Goal: Task Accomplishment & Management: Complete application form

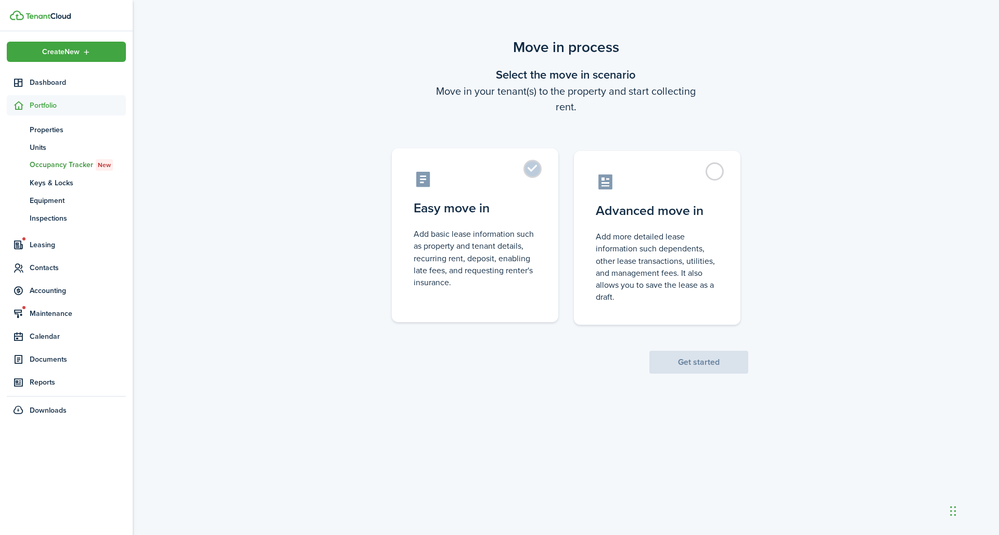
click at [532, 148] on label "Easy move in Add basic lease information such as property and tenant details, r…" at bounding box center [475, 235] width 166 height 174
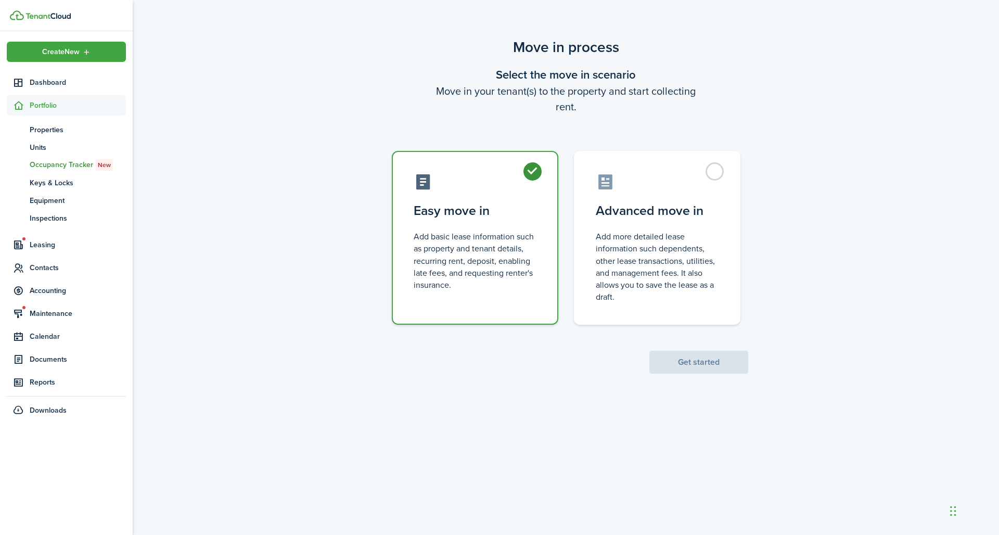
radio input "true"
click at [690, 351] on button "Get started" at bounding box center [698, 362] width 99 height 23
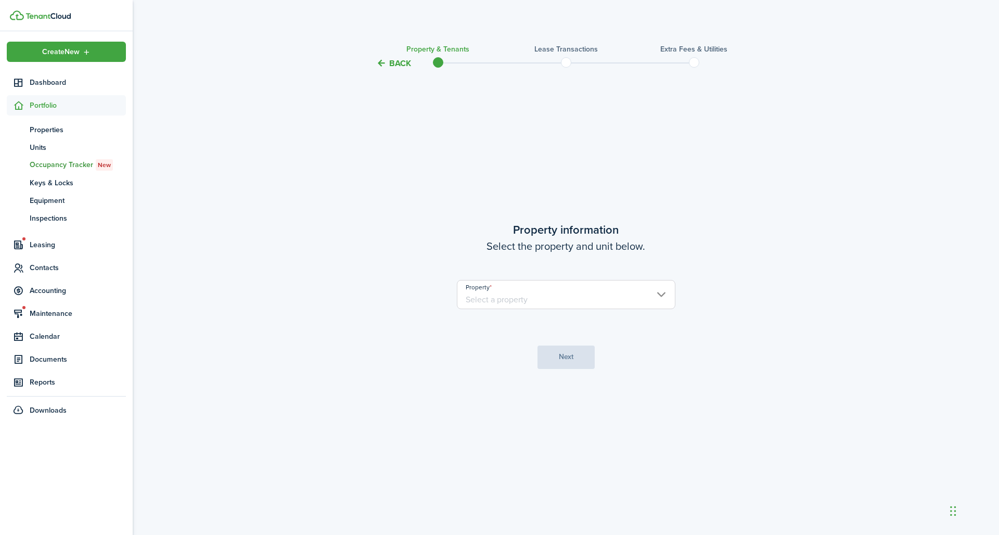
click at [582, 293] on input "Property" at bounding box center [566, 294] width 219 height 29
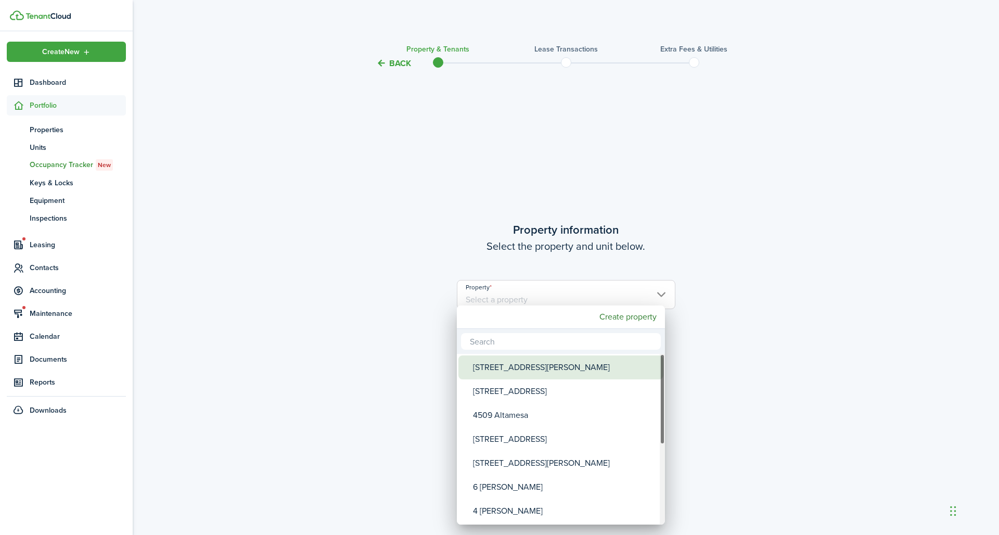
click at [566, 356] on div "[STREET_ADDRESS][PERSON_NAME]" at bounding box center [565, 367] width 184 height 24
type input "[STREET_ADDRESS][PERSON_NAME]"
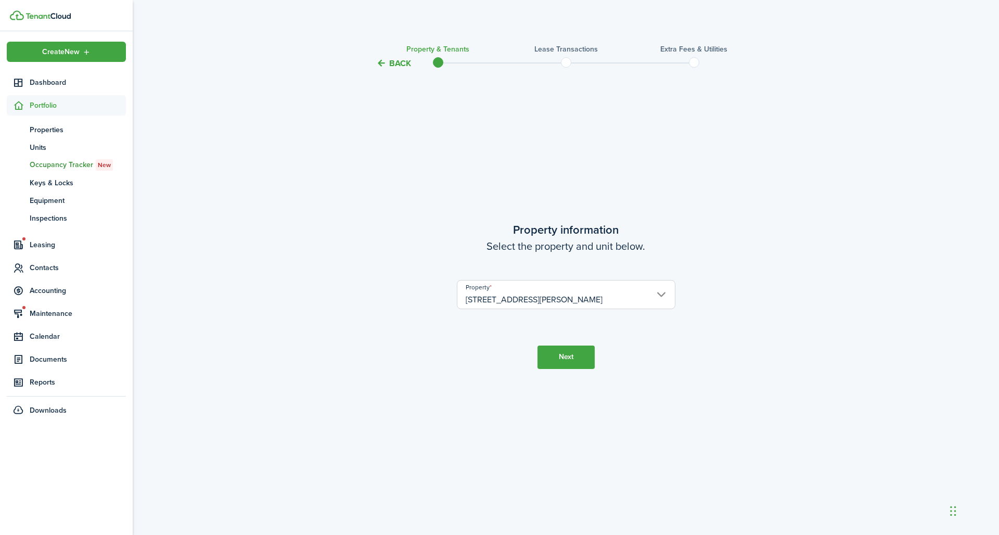
click at [574, 350] on button "Next" at bounding box center [565, 356] width 57 height 23
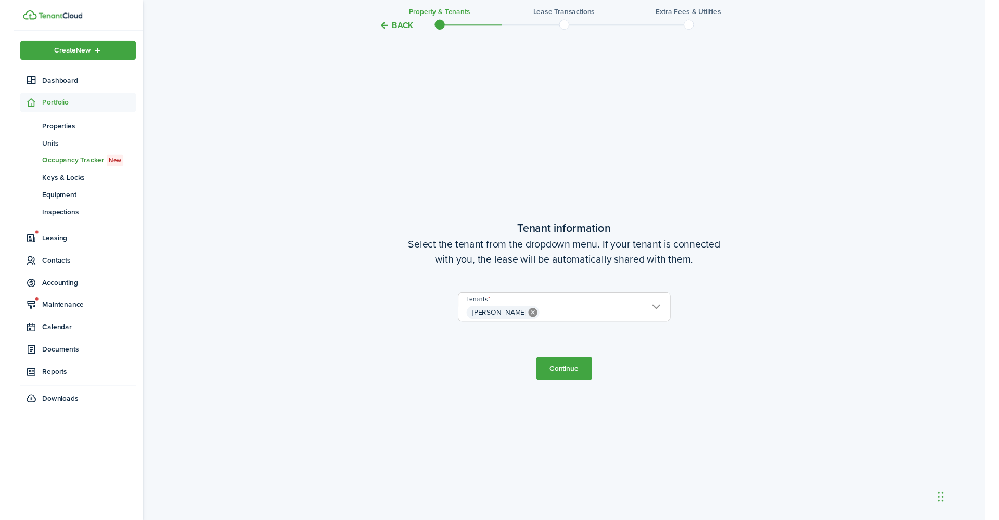
scroll to position [28, 0]
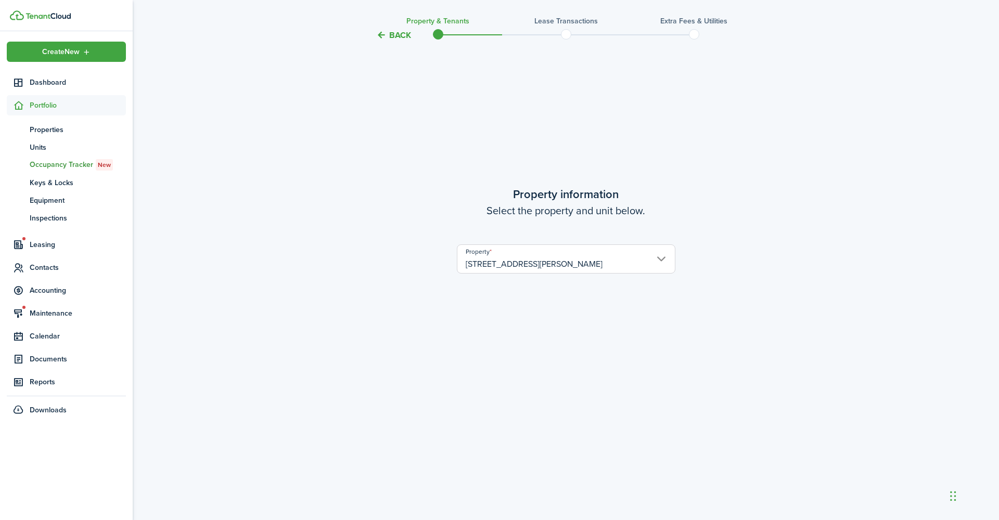
click at [568, 258] on input "[STREET_ADDRESS][PERSON_NAME]" at bounding box center [566, 259] width 219 height 29
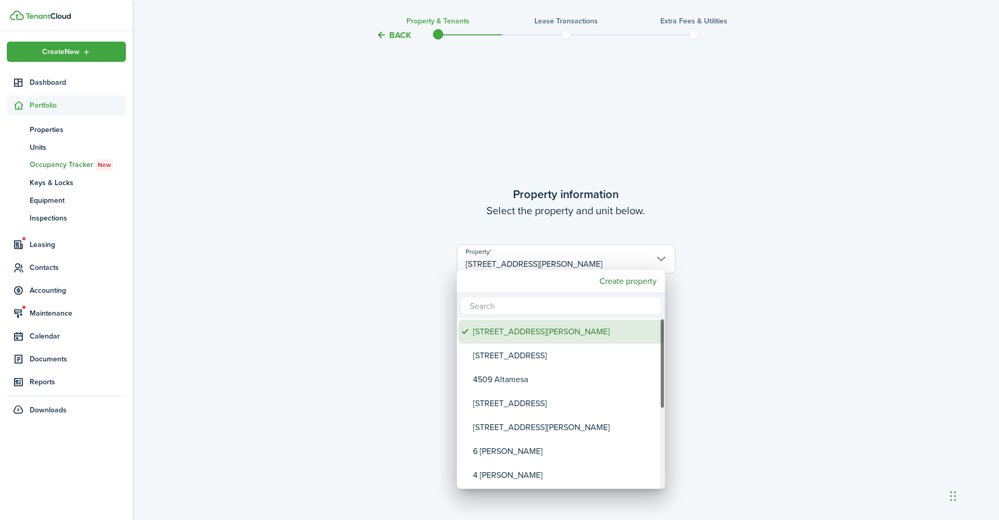
click at [534, 320] on div "[STREET_ADDRESS][PERSON_NAME]" at bounding box center [565, 332] width 184 height 24
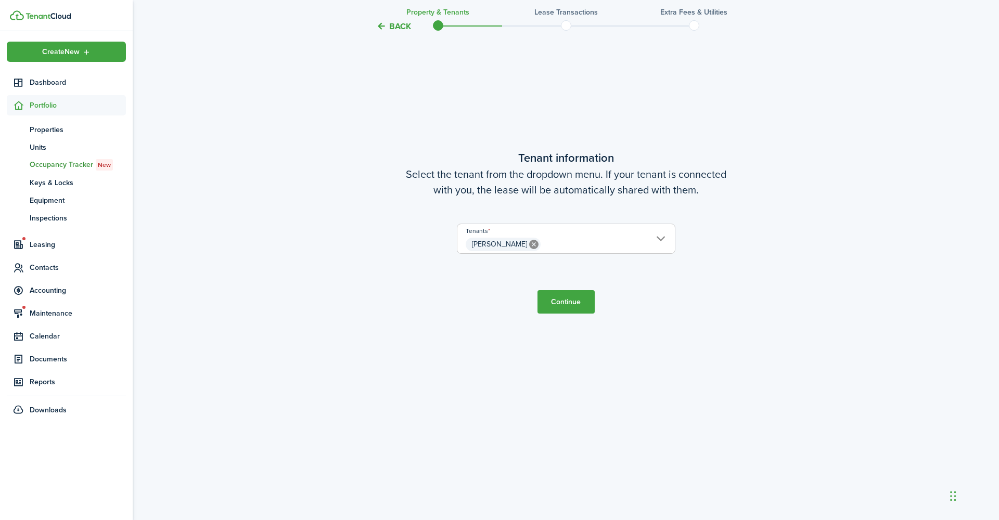
scroll to position [520, 0]
click at [592, 239] on span "[PERSON_NAME]" at bounding box center [565, 245] width 217 height 18
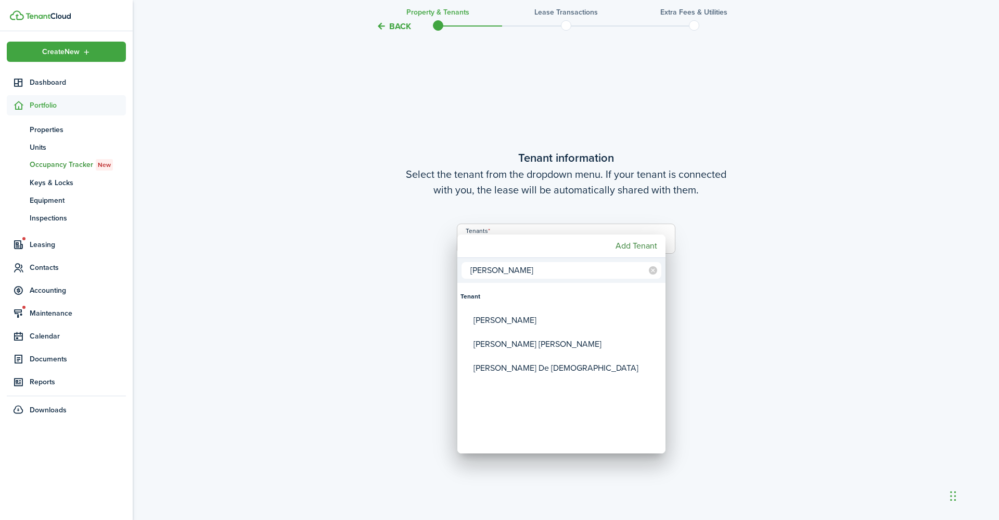
type input "[PERSON_NAME]"
drag, startPoint x: 575, startPoint y: 246, endPoint x: 563, endPoint y: 315, distance: 69.7
click at [563, 315] on div "[PERSON_NAME]" at bounding box center [565, 321] width 184 height 24
click at [522, 314] on div "[PERSON_NAME]" at bounding box center [565, 321] width 184 height 24
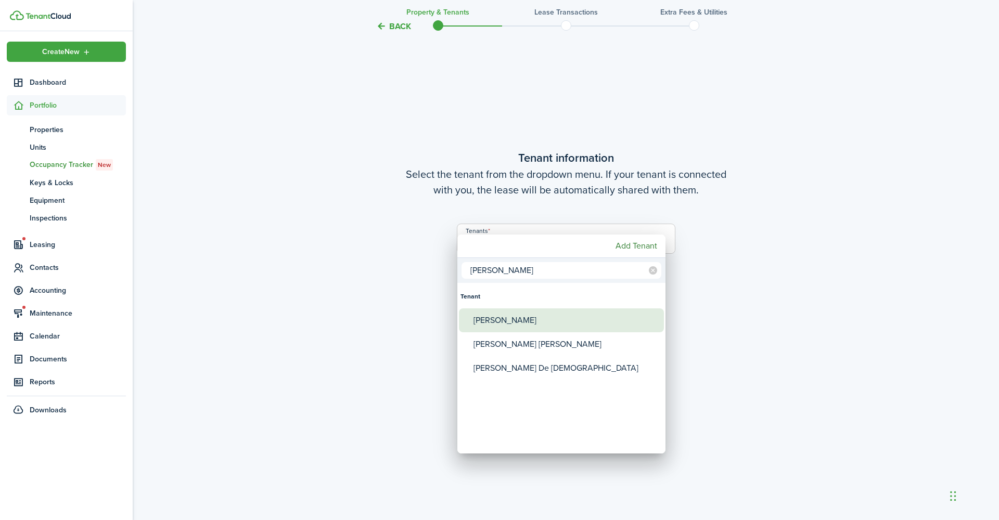
type input "[PERSON_NAME], [PERSON_NAME]"
click at [654, 266] on icon at bounding box center [653, 270] width 8 height 8
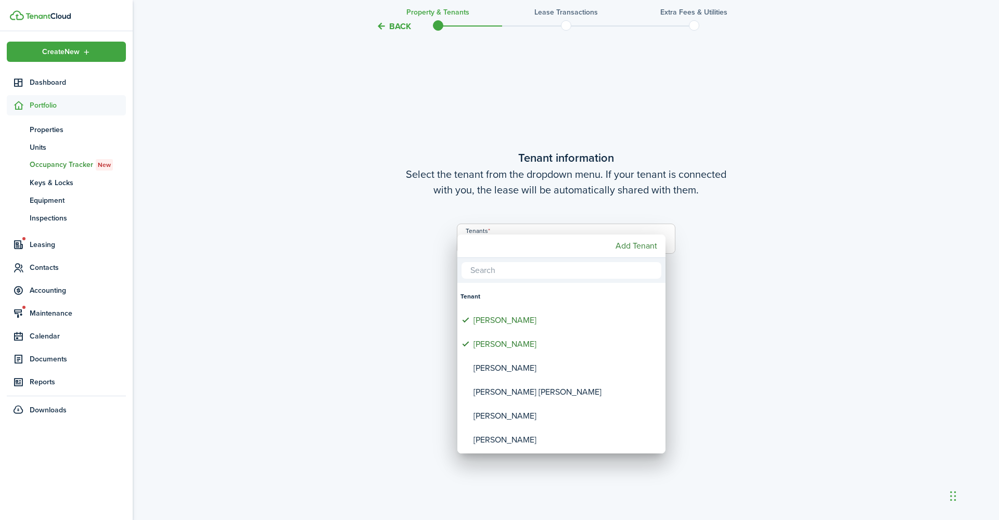
click at [536, 265] on input "text" at bounding box center [562, 270] width 200 height 17
click at [804, 296] on div at bounding box center [499, 260] width 1165 height 687
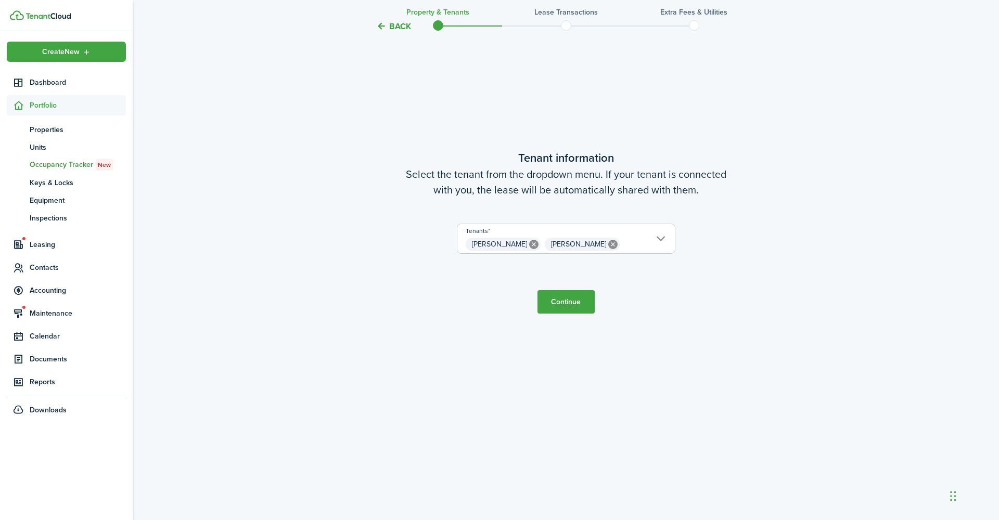
click at [571, 297] on button "Continue" at bounding box center [565, 301] width 57 height 23
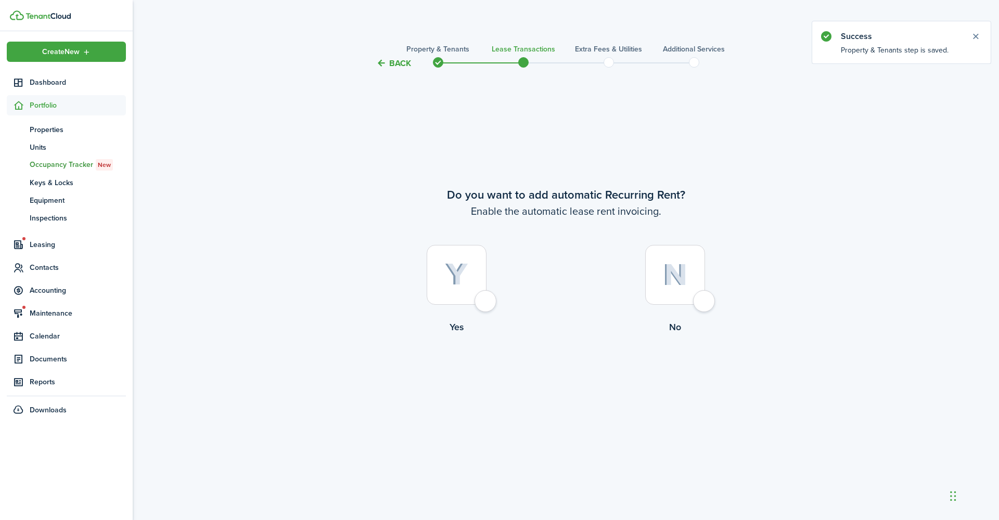
click at [704, 299] on div at bounding box center [675, 275] width 60 height 60
radio input "true"
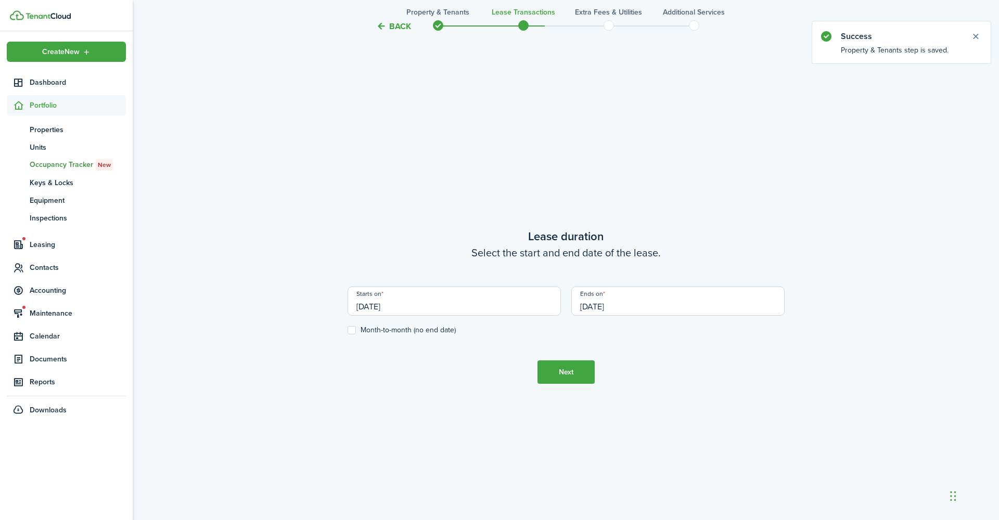
scroll to position [451, 0]
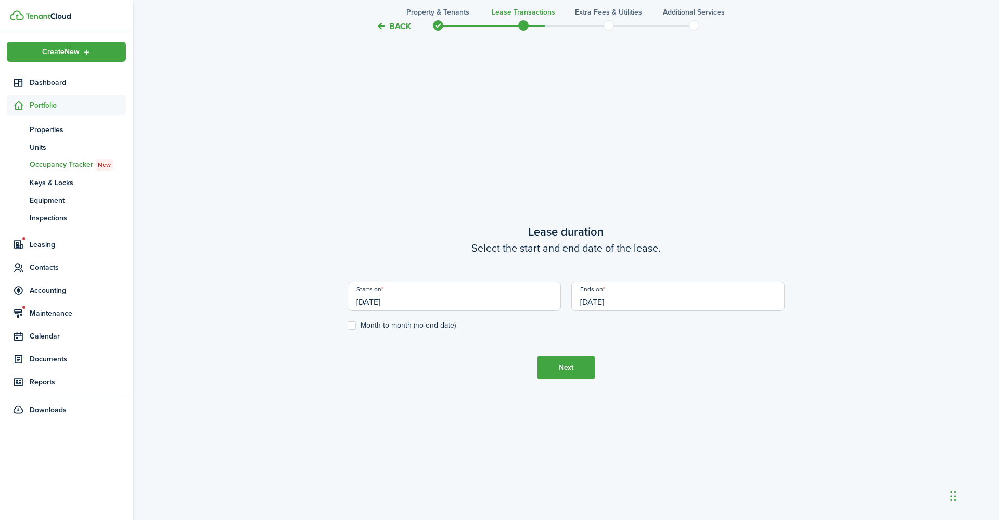
click at [545, 298] on input "[DATE]" at bounding box center [454, 296] width 213 height 29
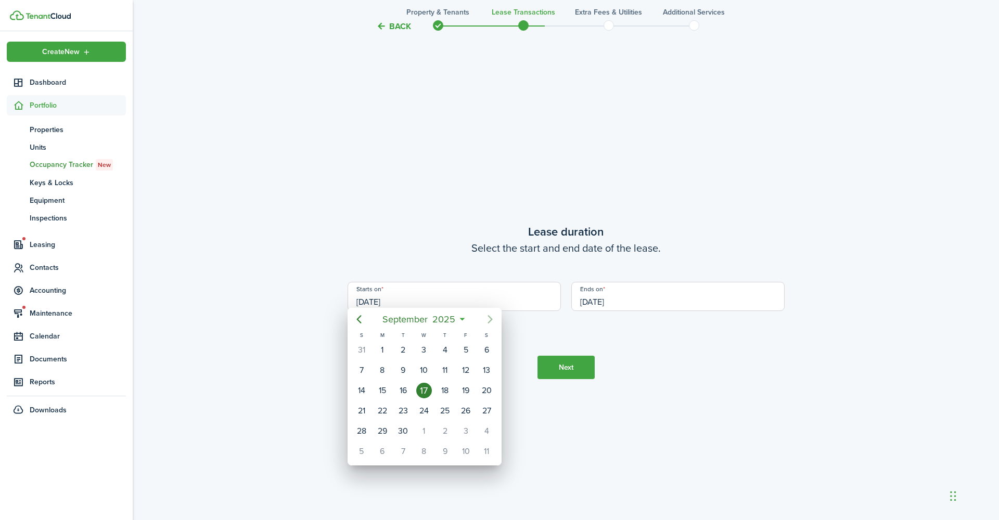
click at [492, 319] on icon "Next page" at bounding box center [490, 319] width 5 height 8
click at [425, 342] on div "1" at bounding box center [424, 350] width 16 height 16
type input "[DATE]"
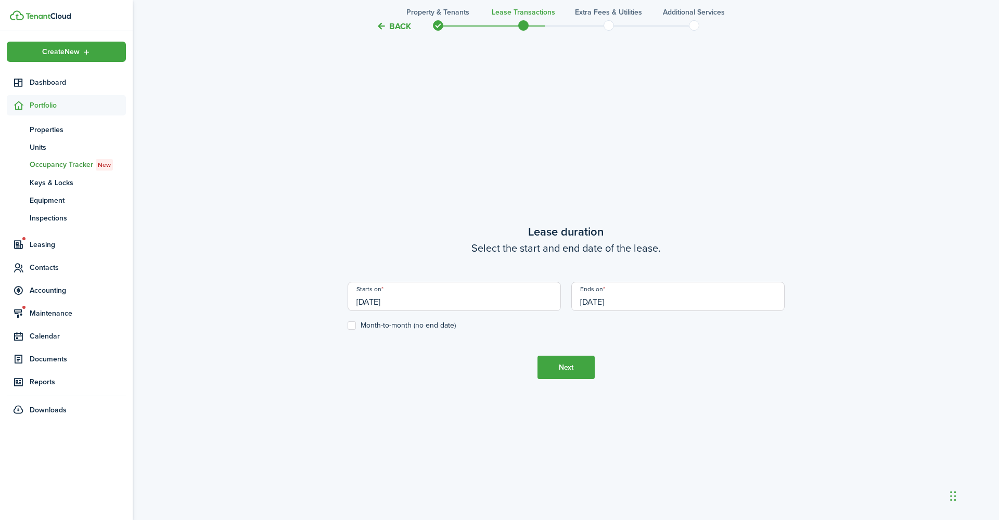
click at [647, 298] on input "[DATE]" at bounding box center [677, 296] width 213 height 29
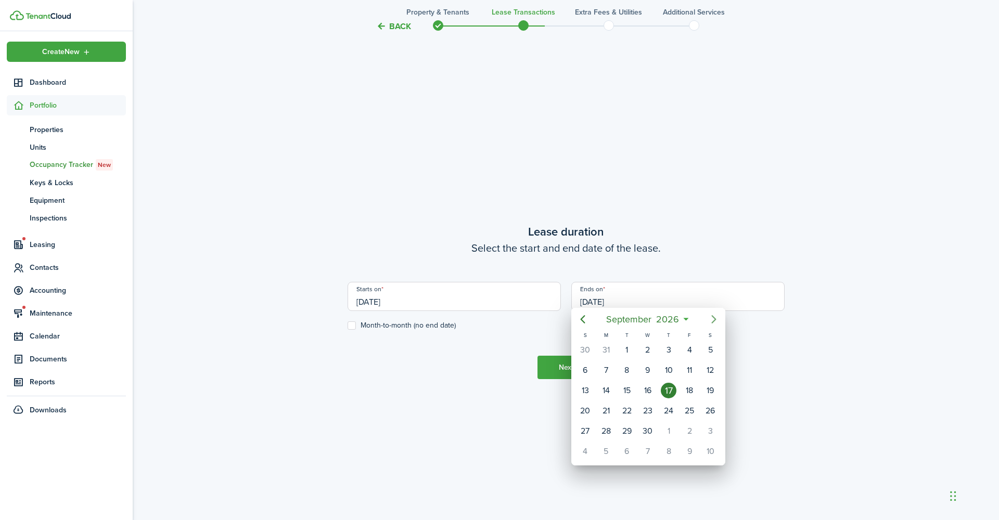
click at [713, 316] on icon "Next page" at bounding box center [714, 319] width 12 height 12
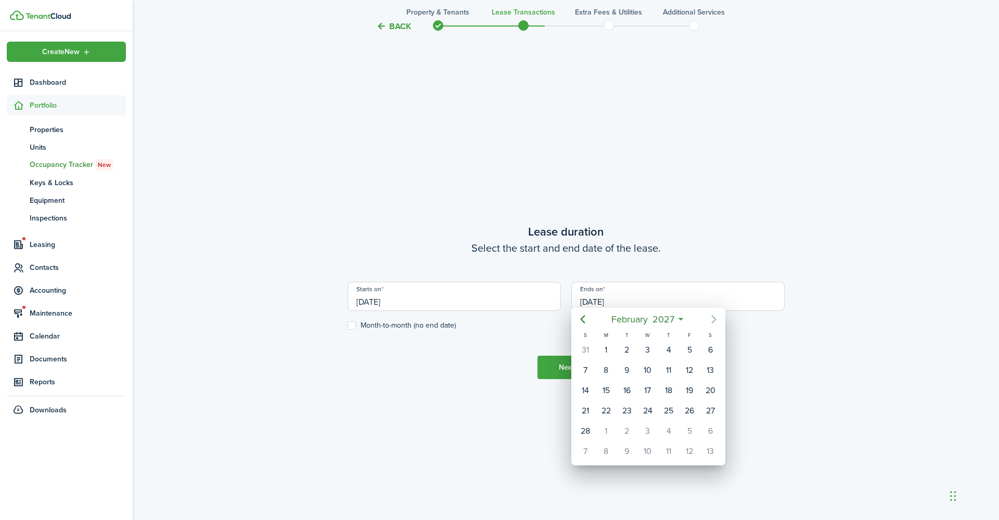
click at [713, 316] on icon "Next page" at bounding box center [714, 319] width 12 height 12
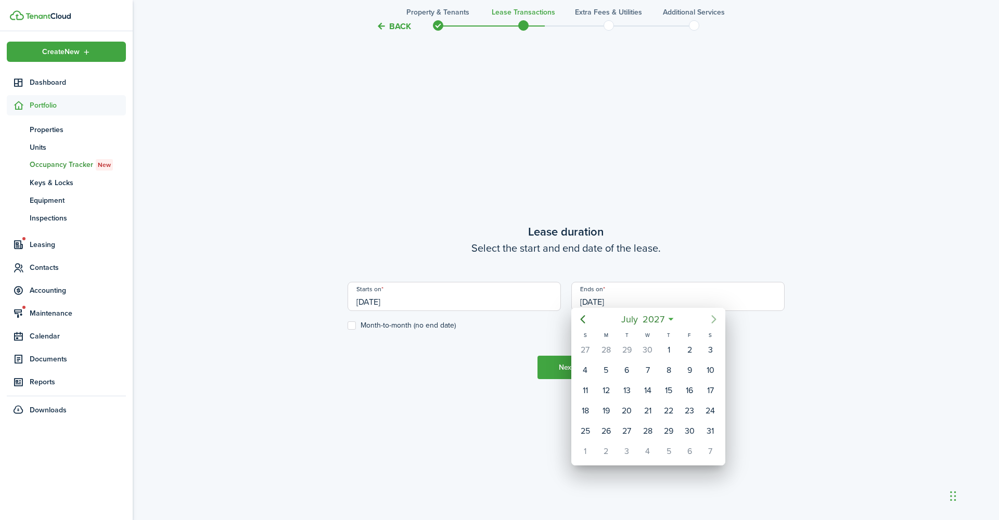
click at [713, 316] on icon "Next page" at bounding box center [714, 319] width 12 height 12
click at [669, 344] on div "30" at bounding box center [669, 350] width 16 height 16
type input "[DATE]"
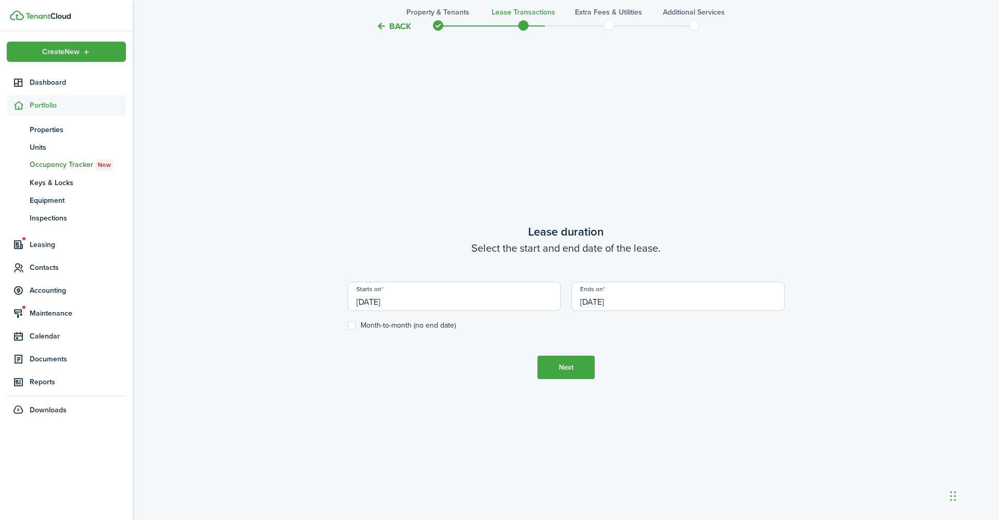
click at [483, 304] on input "[DATE]" at bounding box center [454, 296] width 213 height 29
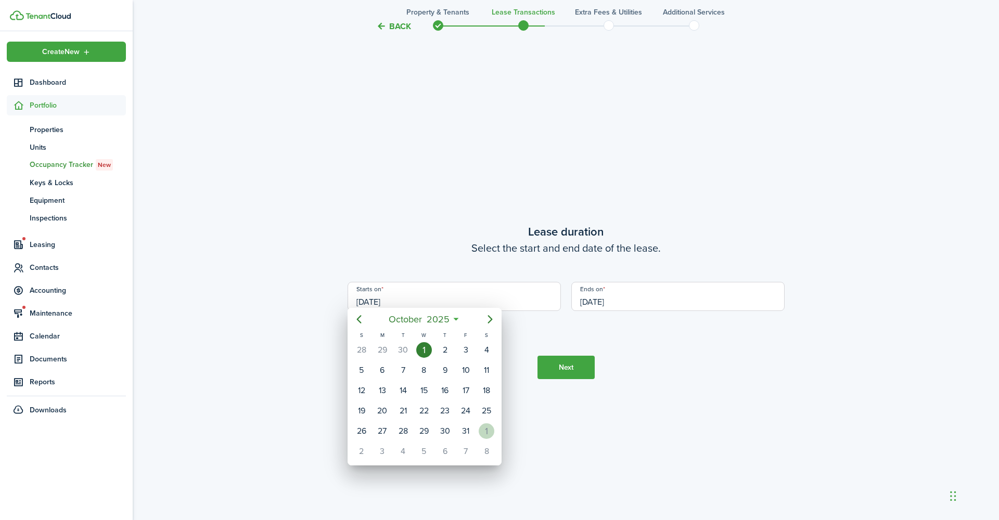
click at [484, 424] on div "1" at bounding box center [487, 432] width 16 height 16
type input "[DATE]"
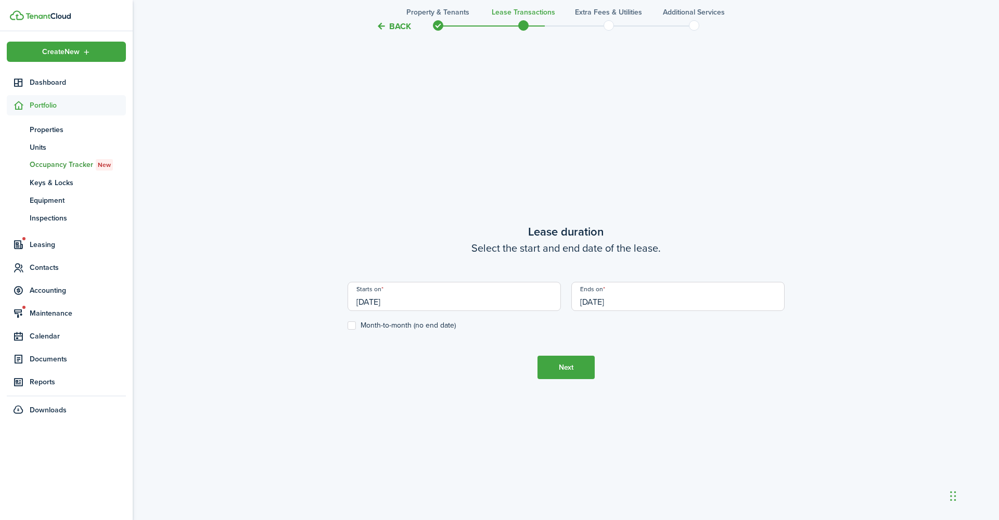
click at [634, 298] on input "[DATE]" at bounding box center [677, 296] width 213 height 29
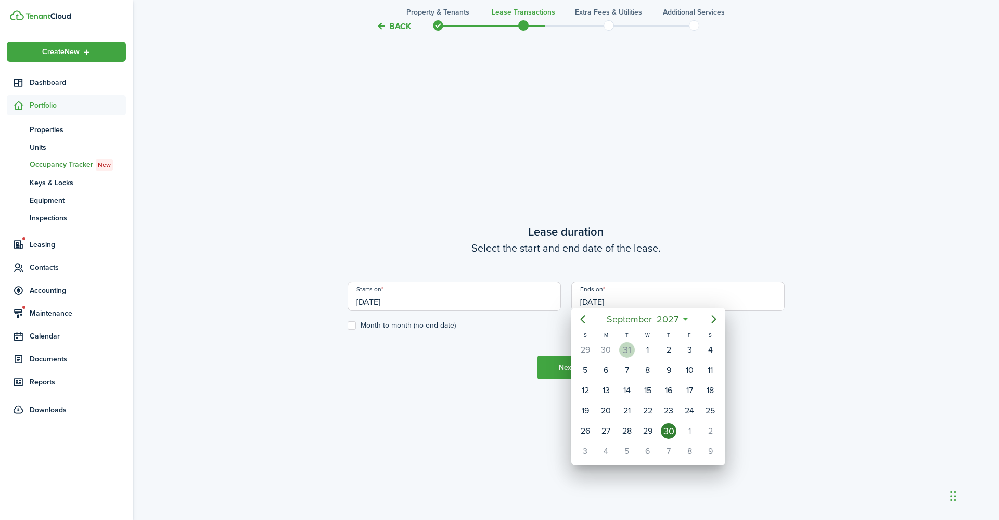
click at [628, 342] on div "31" at bounding box center [627, 350] width 16 height 16
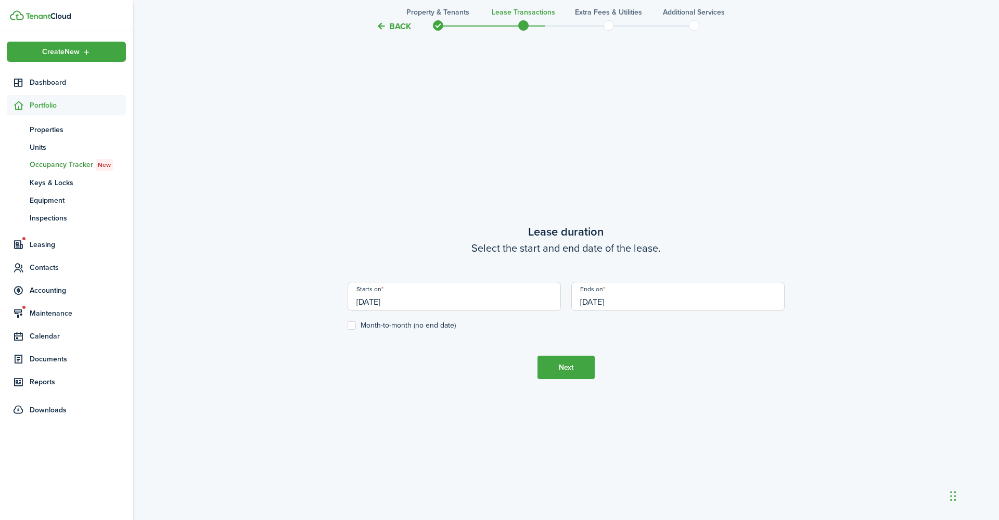
click at [645, 294] on input "[DATE]" at bounding box center [677, 296] width 213 height 29
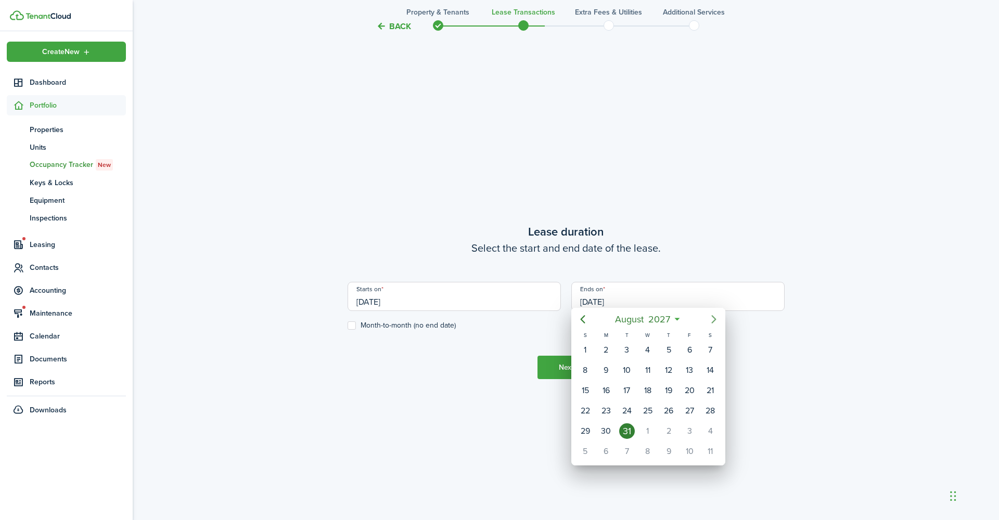
click at [715, 315] on icon "Next page" at bounding box center [713, 319] width 5 height 8
click at [717, 316] on icon "Next page" at bounding box center [714, 319] width 12 height 12
click at [585, 444] on div "31" at bounding box center [586, 452] width 16 height 16
type input "[DATE]"
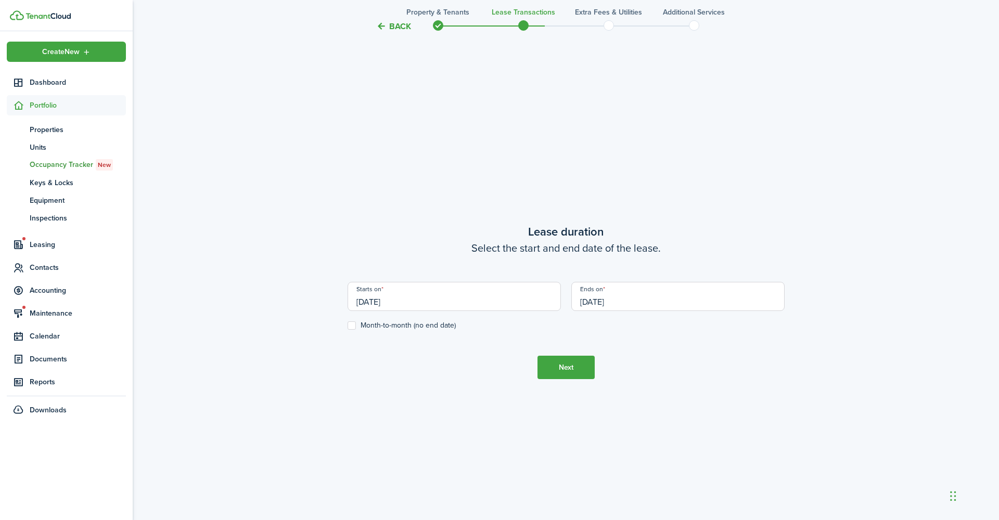
click at [568, 362] on button "Next" at bounding box center [565, 367] width 57 height 23
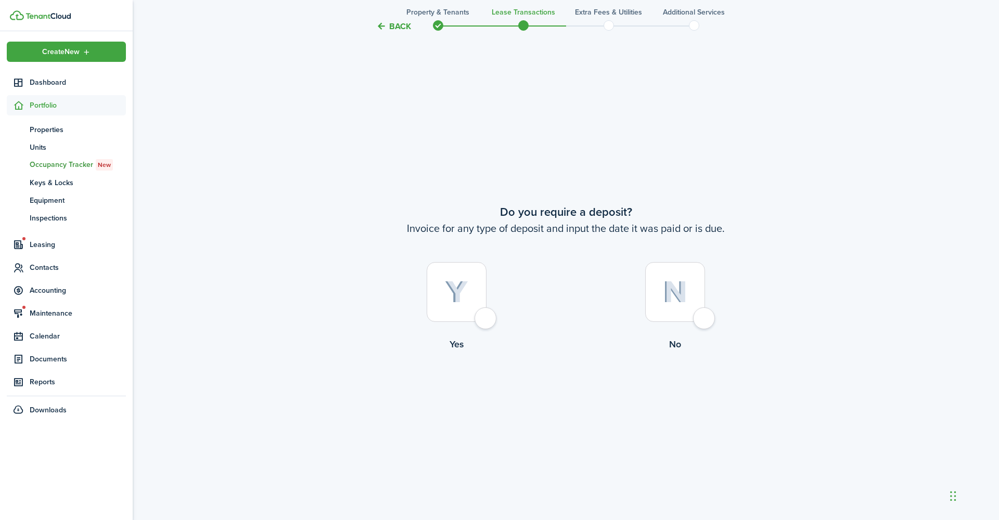
scroll to position [971, 0]
